Goal: Task Accomplishment & Management: Use online tool/utility

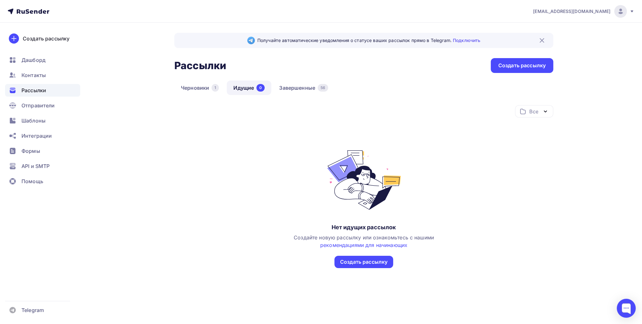
click at [41, 95] on div "Рассылки" at bounding box center [42, 90] width 75 height 13
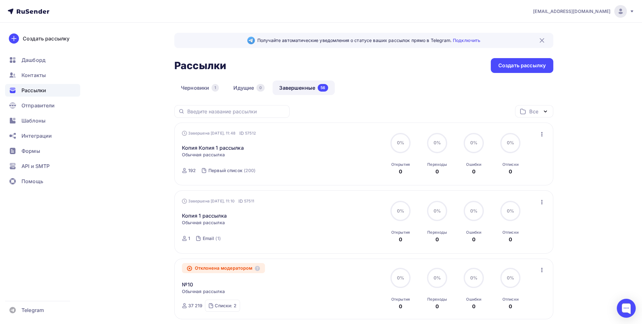
click at [312, 199] on icon "button" at bounding box center [542, 202] width 8 height 8
click at [312, 231] on div "Копировать в новую" at bounding box center [512, 244] width 65 height 8
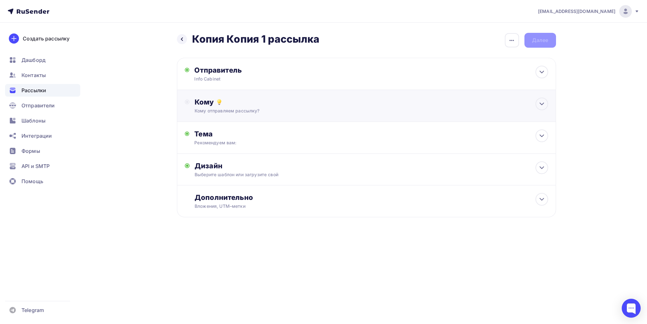
click at [268, 112] on div "Кому отправляем рассылку?" at bounding box center [354, 111] width 318 height 6
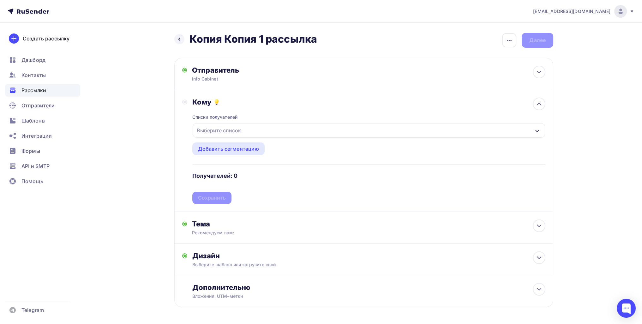
click at [217, 130] on div "Выберите список" at bounding box center [218, 130] width 49 height 11
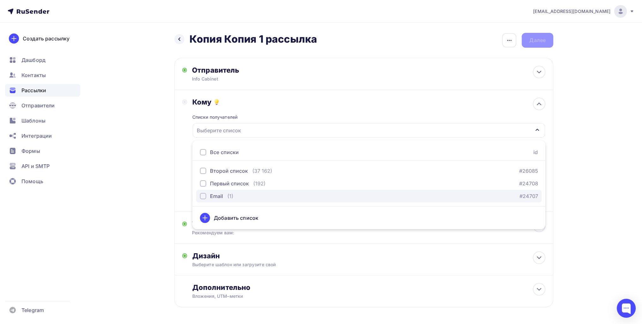
click at [206, 198] on div "Email" at bounding box center [211, 196] width 23 height 8
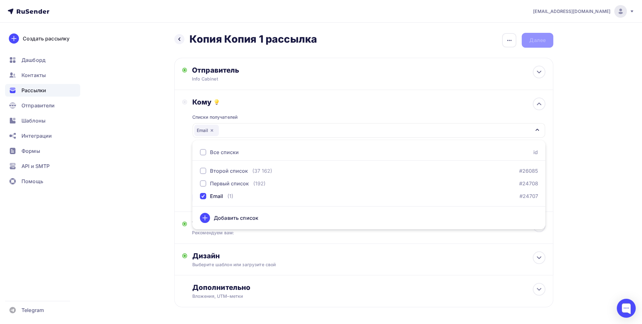
click at [159, 199] on div "Назад Копия Копия 1 рассылка Копия Копия 1 рассылка Закончить позже Переименова…" at bounding box center [321, 185] width 518 height 325
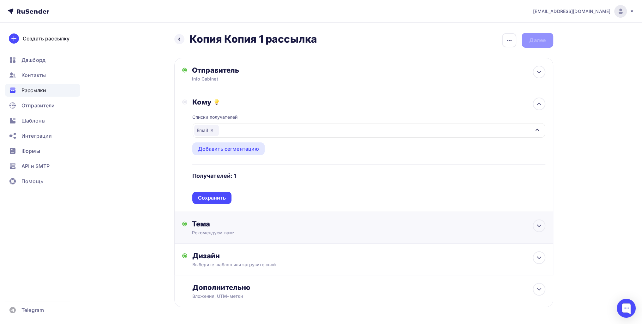
click at [214, 219] on div "Тема" at bounding box center [254, 223] width 125 height 9
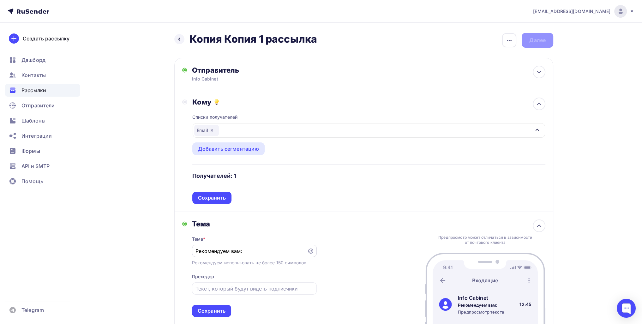
drag, startPoint x: 230, startPoint y: 244, endPoint x: 208, endPoint y: 255, distance: 23.6
click at [183, 231] on div "Тема Тема * Рекомендуем вам: Рекомендуем использовать не более 150 символов Пре…" at bounding box center [249, 268] width 135 height 98
click at [217, 231] on div "Сохранить" at bounding box center [212, 310] width 28 height 7
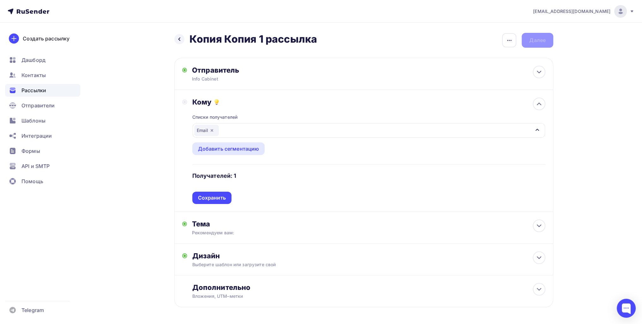
click at [312, 46] on div "Назад Копия Копия 1 рассылка Копия Копия 1 рассылка Закончить позже Переименова…" at bounding box center [363, 40] width 379 height 15
drag, startPoint x: 198, startPoint y: 196, endPoint x: 286, endPoint y: 142, distance: 103.2
click at [198, 196] on div "Сохранить" at bounding box center [212, 197] width 28 height 7
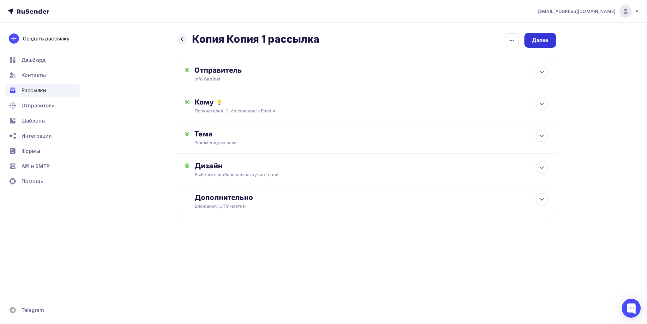
click at [312, 39] on div "Далее" at bounding box center [540, 40] width 16 height 7
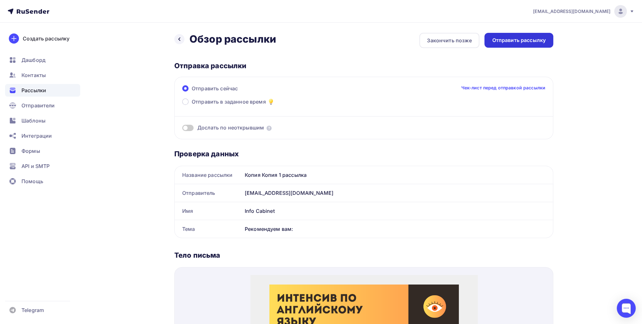
click at [312, 38] on div "Отправить рассылку" at bounding box center [519, 40] width 54 height 7
